Goal: Task Accomplishment & Management: Manage account settings

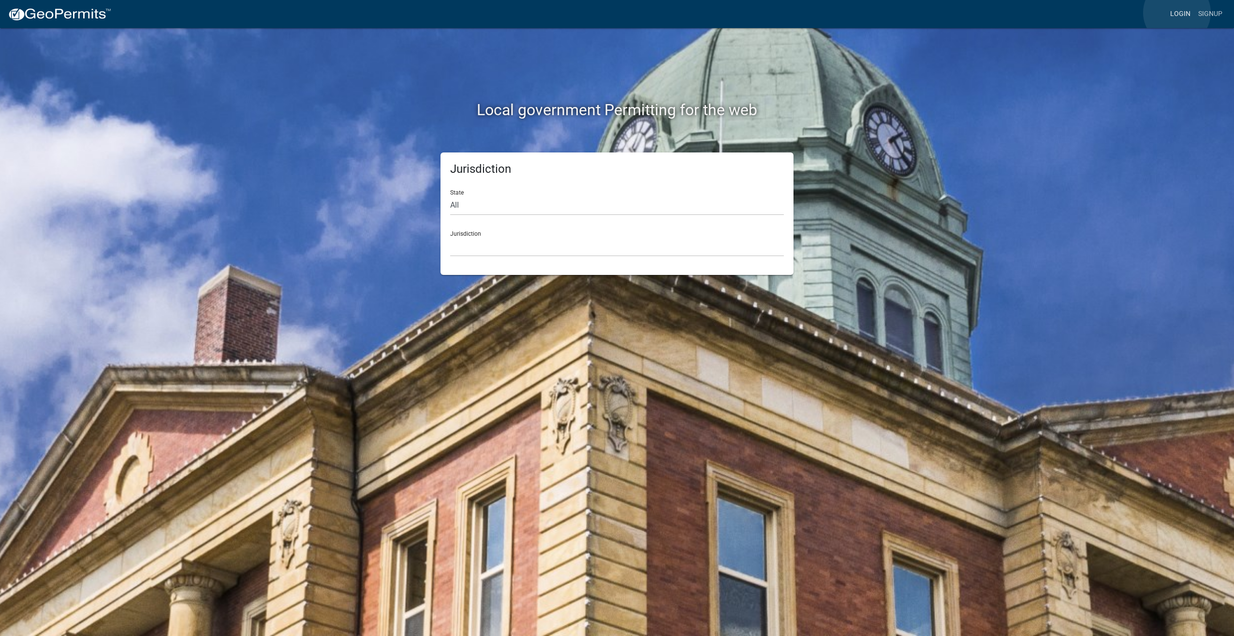
click at [1177, 13] on link "Login" at bounding box center [1181, 14] width 28 height 18
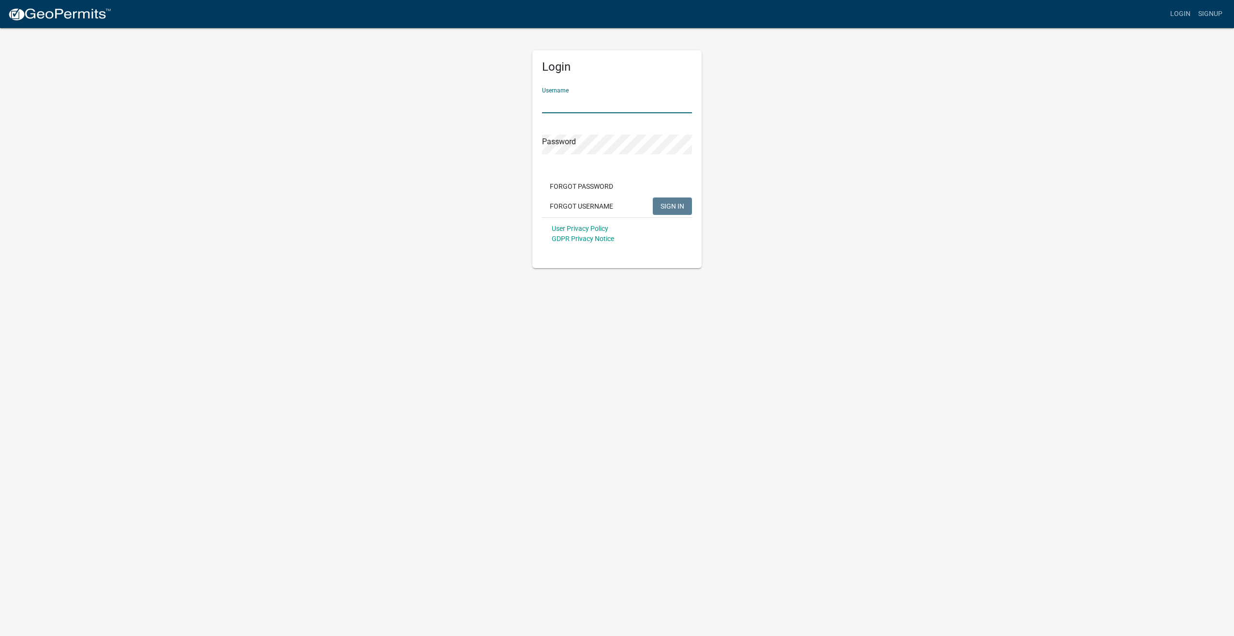
click at [619, 101] on input "Username" at bounding box center [617, 103] width 150 height 20
type input "wrijus48"
click at [653, 197] on button "SIGN IN" at bounding box center [672, 205] width 39 height 17
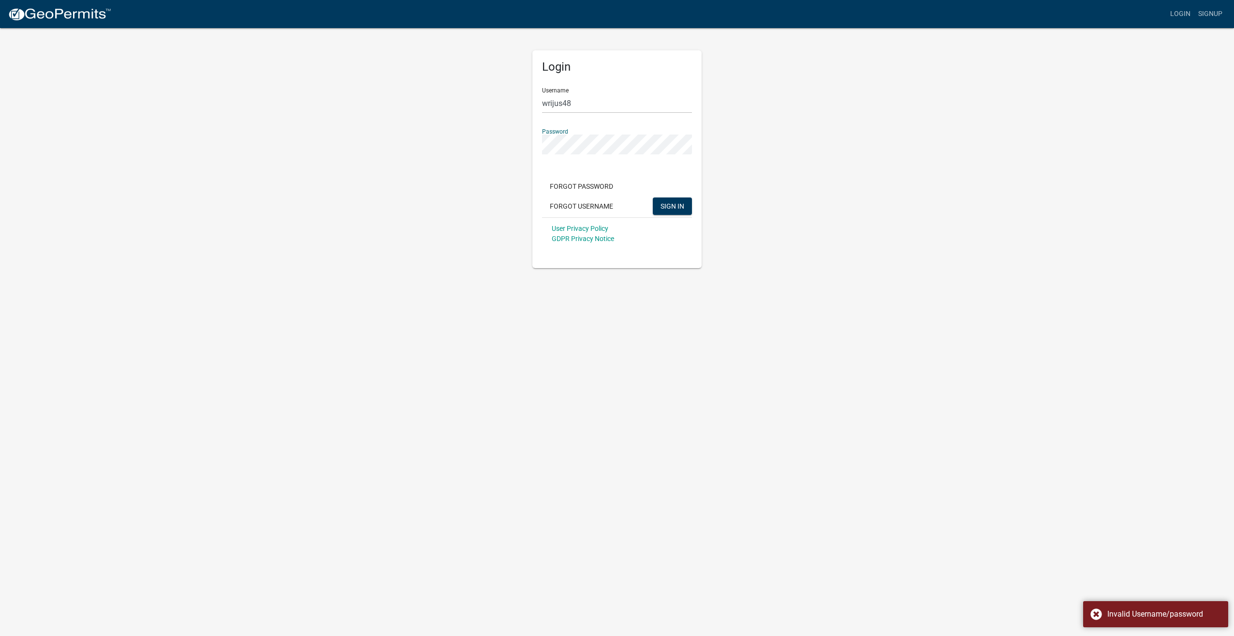
click at [390, 150] on div "Login Username wrijus48 Password Forgot Password Forgot Username SIGN IN User P…" at bounding box center [617, 147] width 551 height 241
click at [653, 197] on button "SIGN IN" at bounding box center [672, 205] width 39 height 17
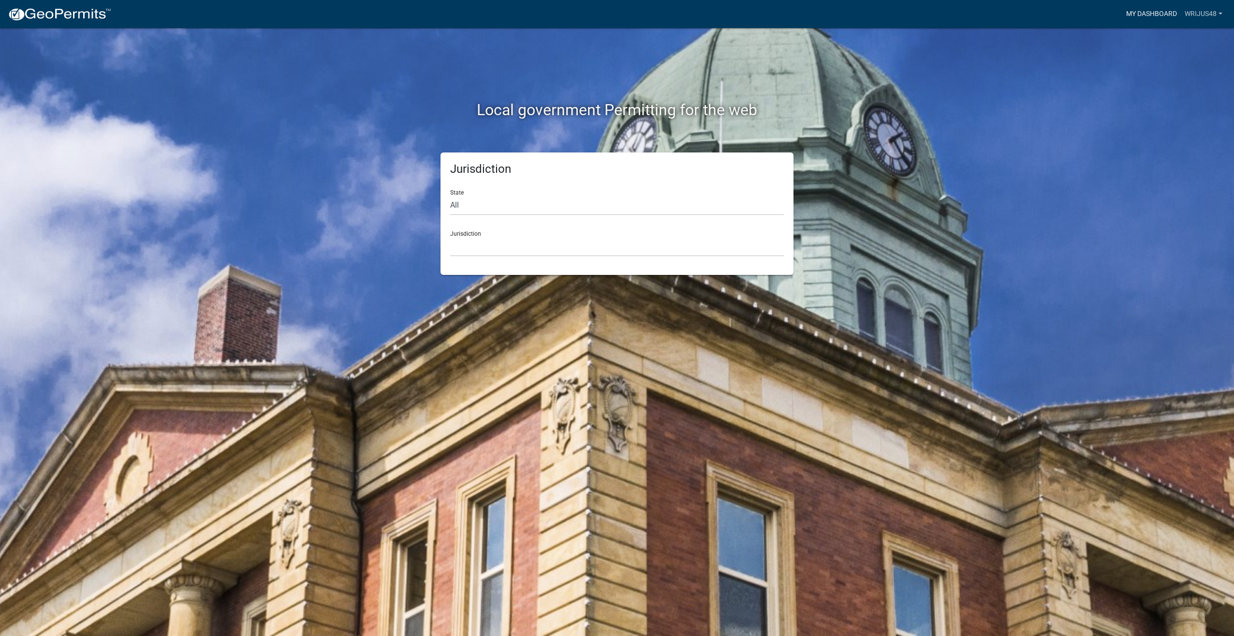
click at [1147, 12] on link "My Dashboard" at bounding box center [1152, 14] width 59 height 18
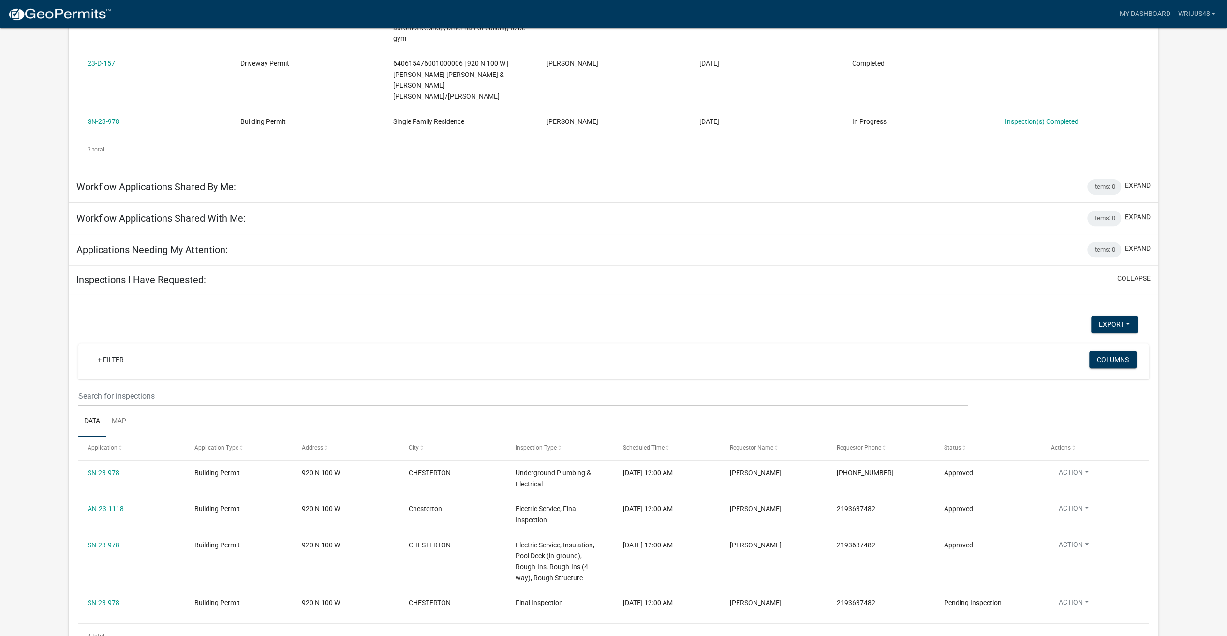
scroll to position [256, 0]
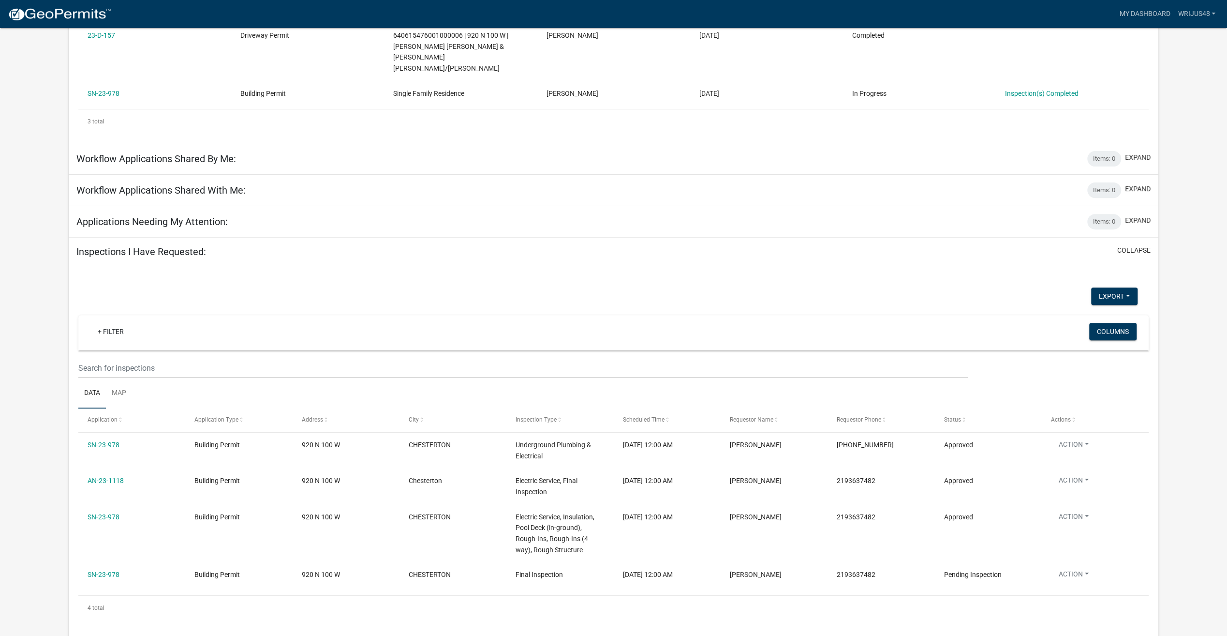
scroll to position [247, 0]
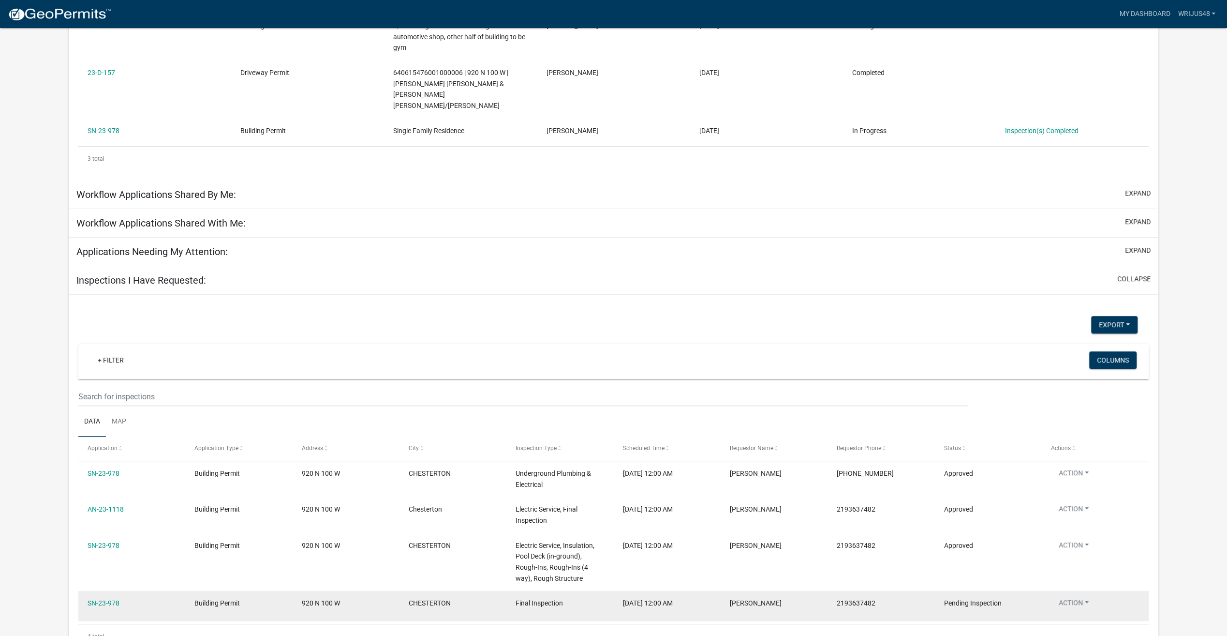
scroll to position [264, 0]
